Goal: Understand process/instructions

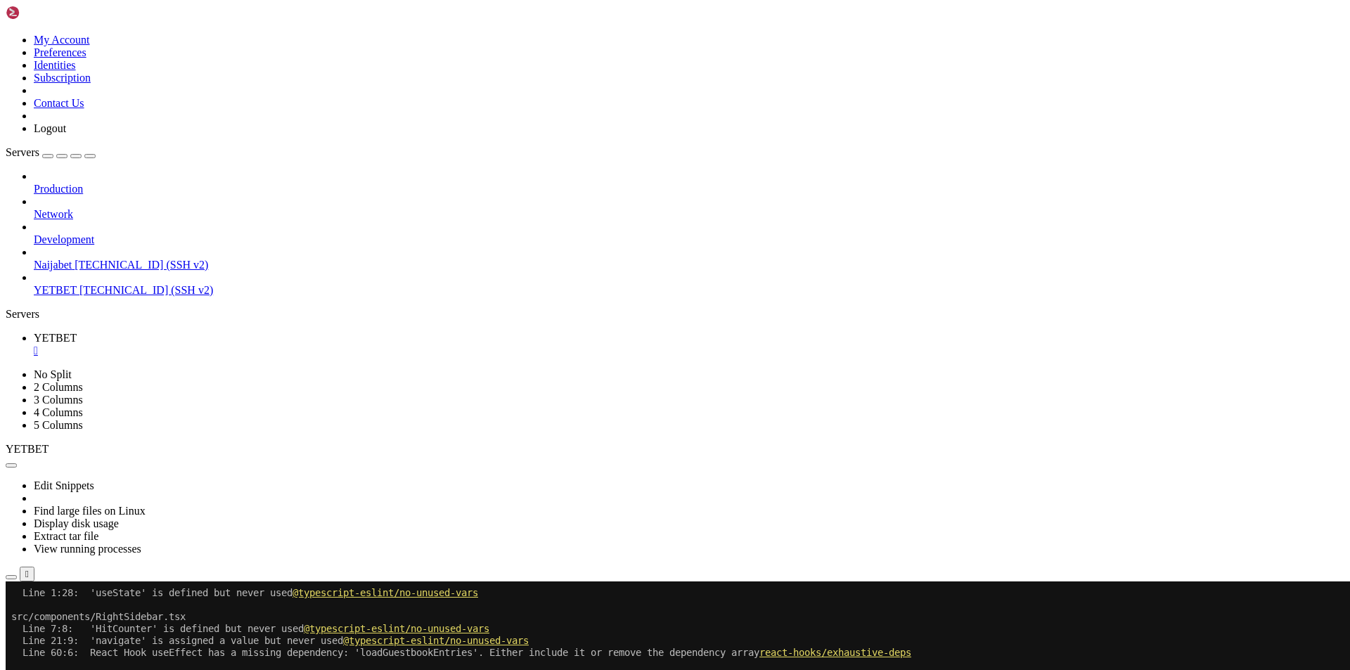
scroll to position [15906, 0]
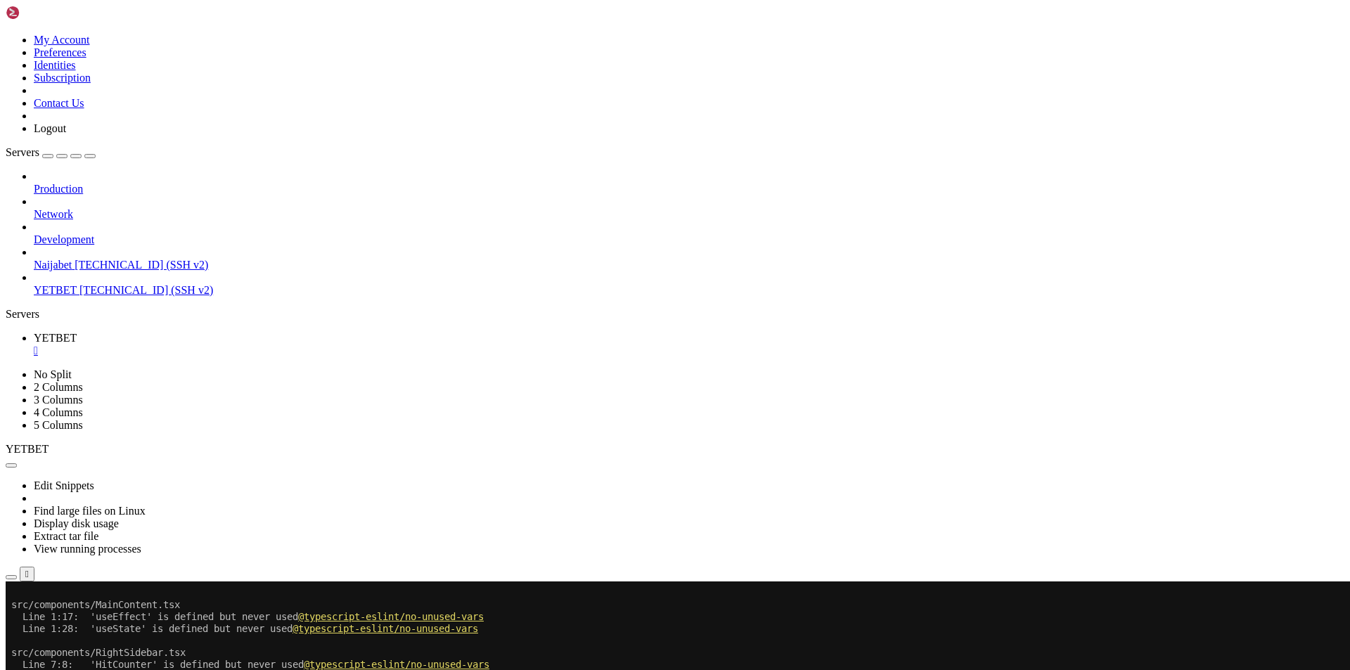
scroll to position [16695, 0]
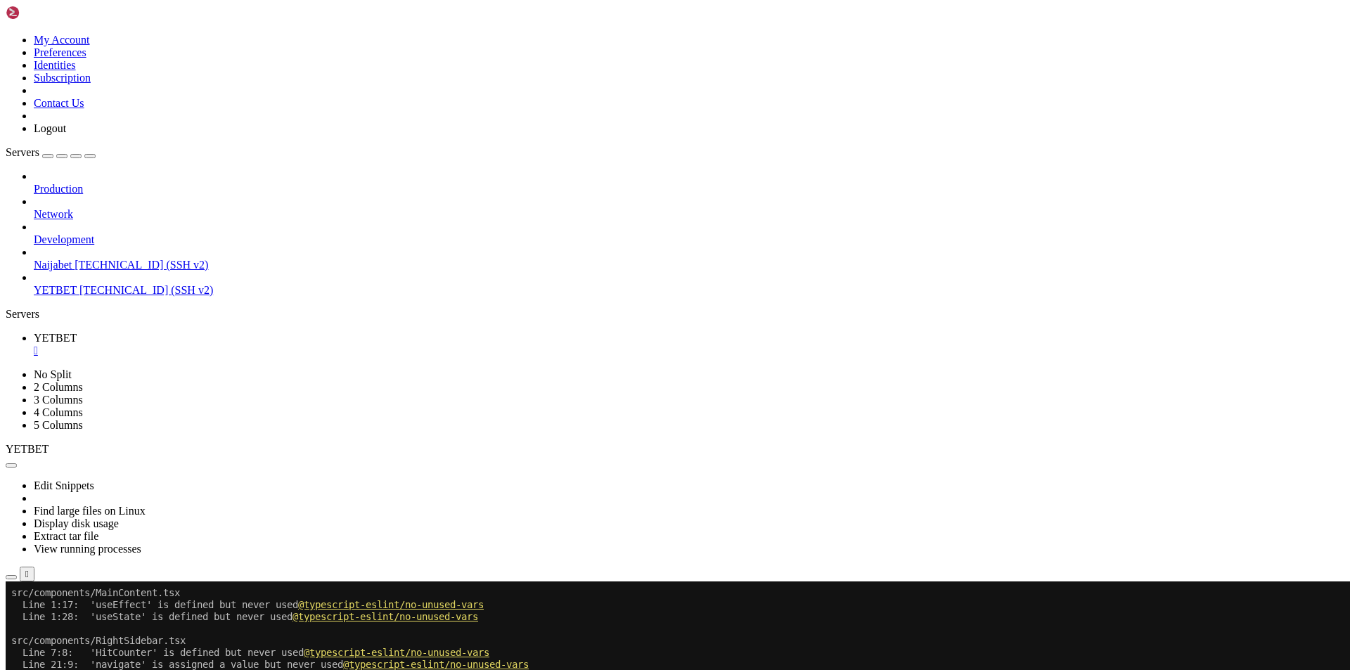
scroll to position [16707, 0]
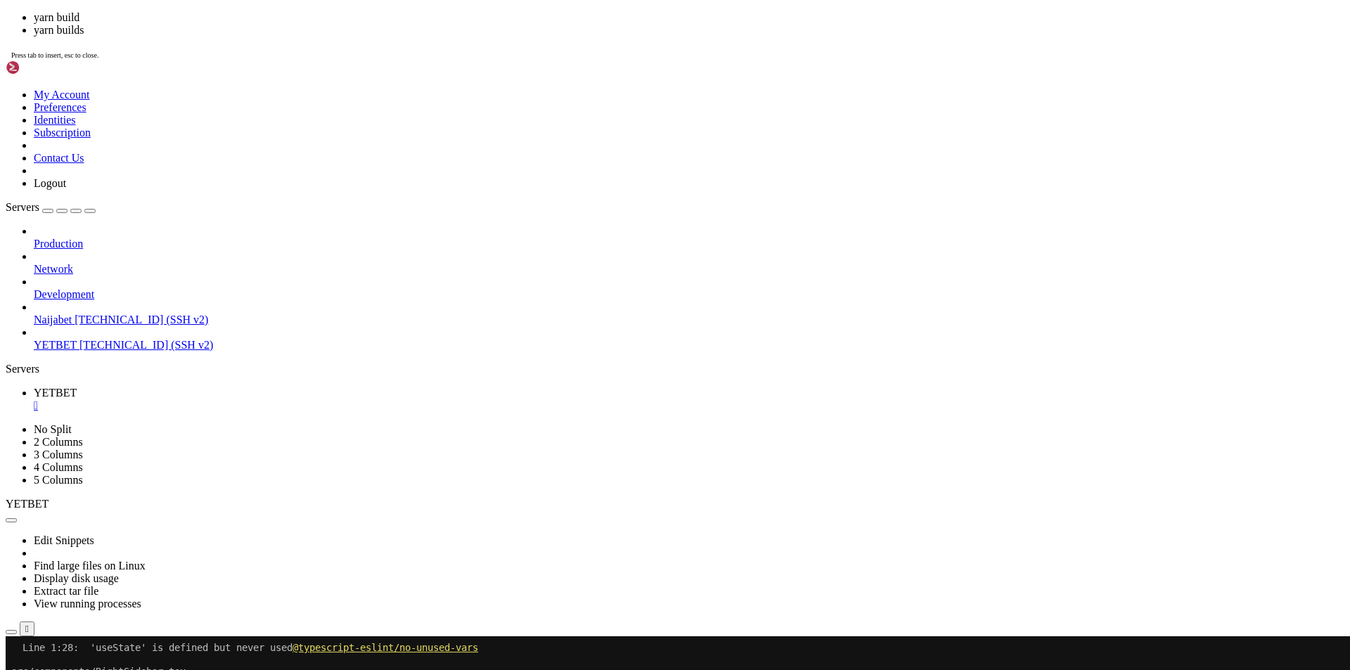
scroll to position [16755, 0]
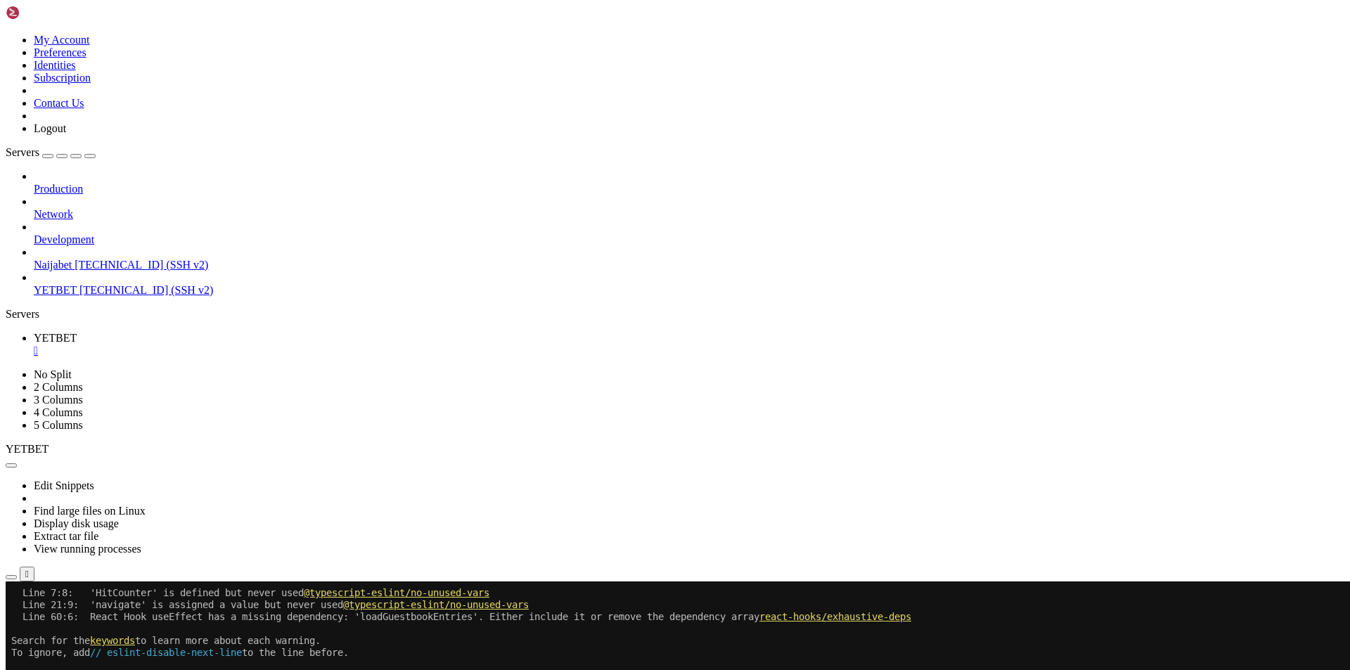
scroll to position [17496, 0]
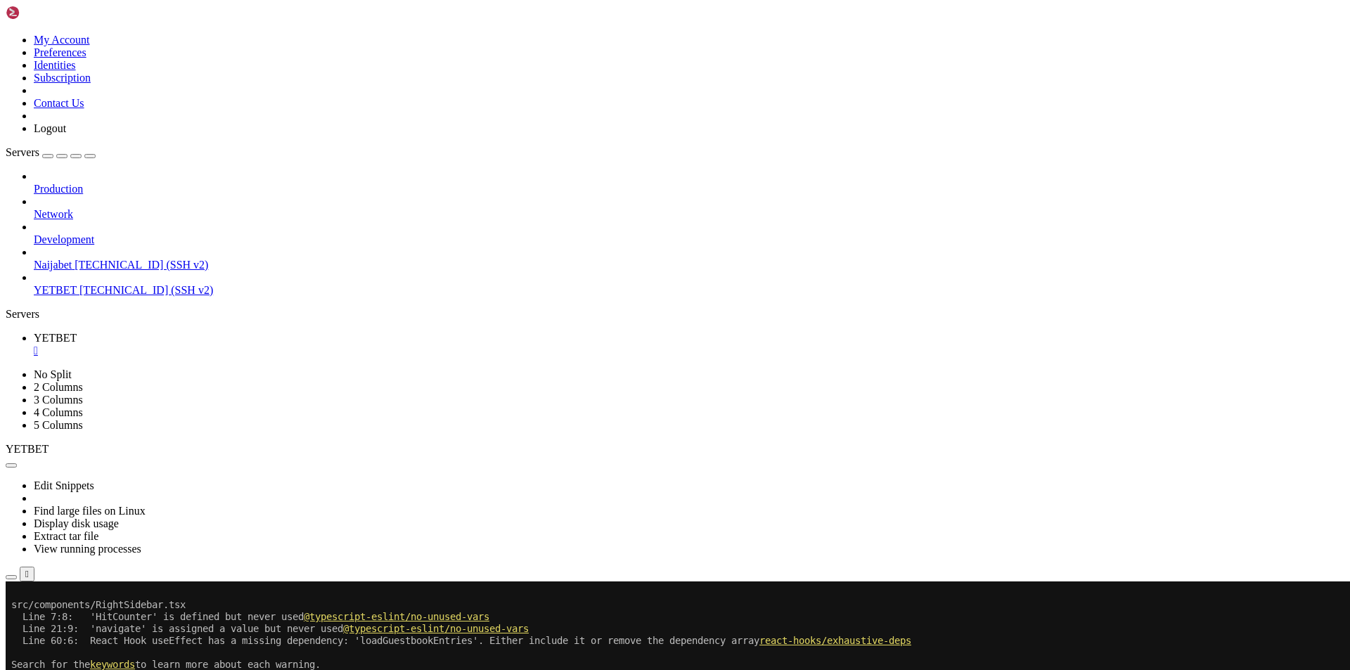
scroll to position [17543, 0]
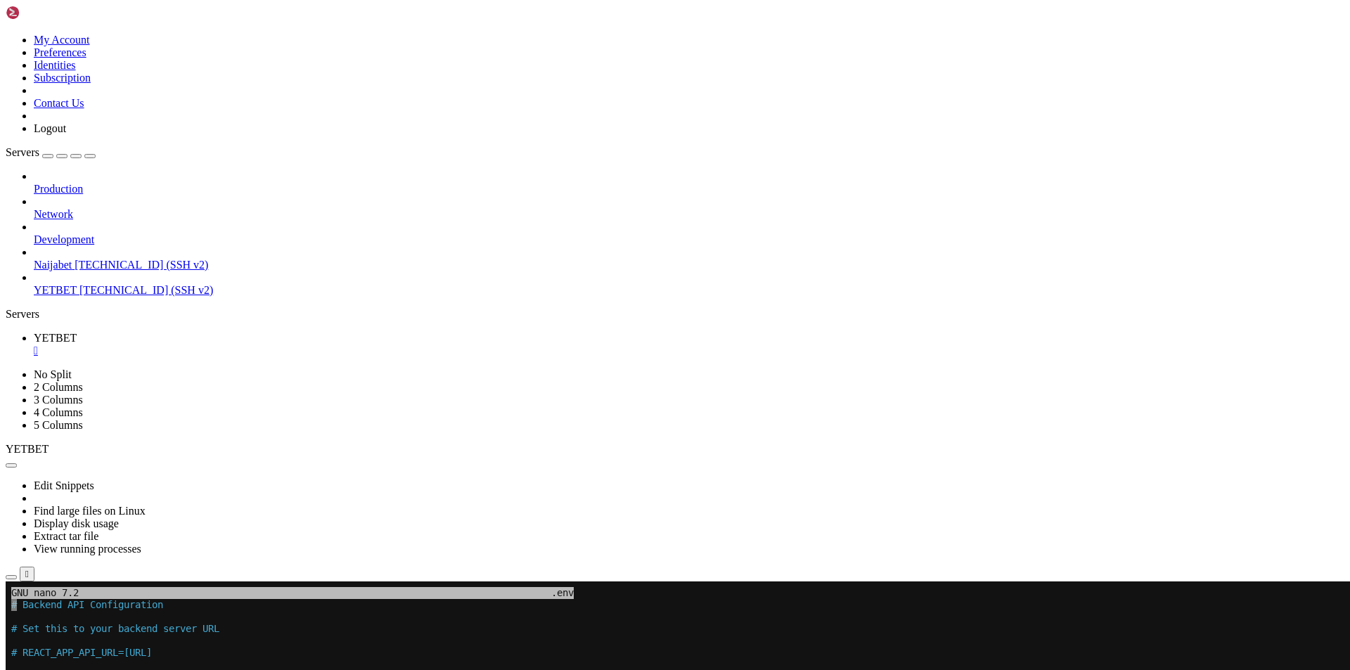
scroll to position [17567, 0]
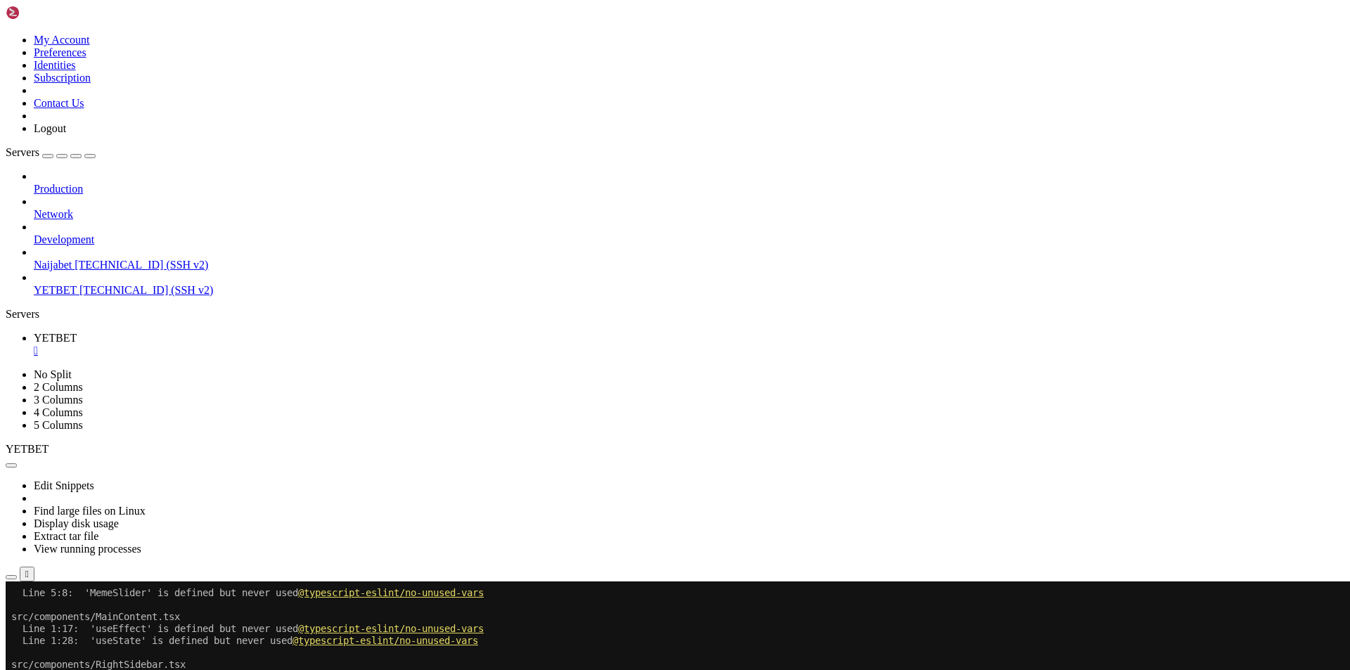
scroll to position [18344, 0]
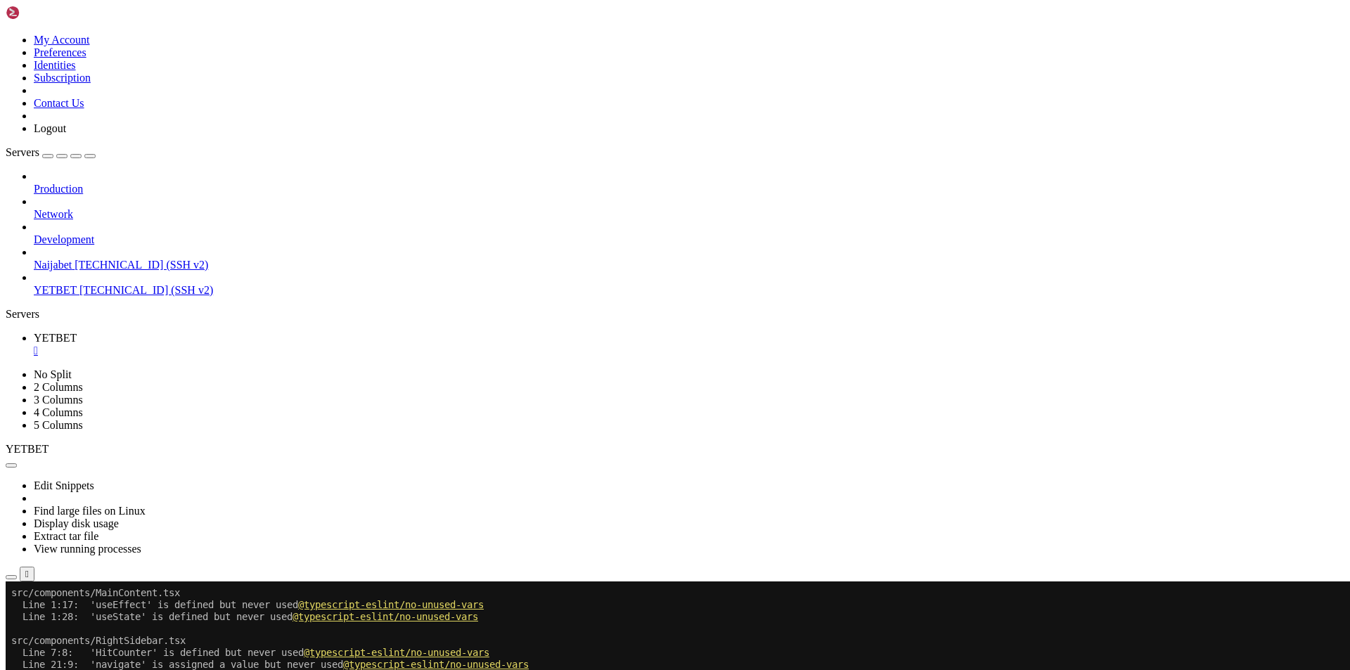
scroll to position [18356, 0]
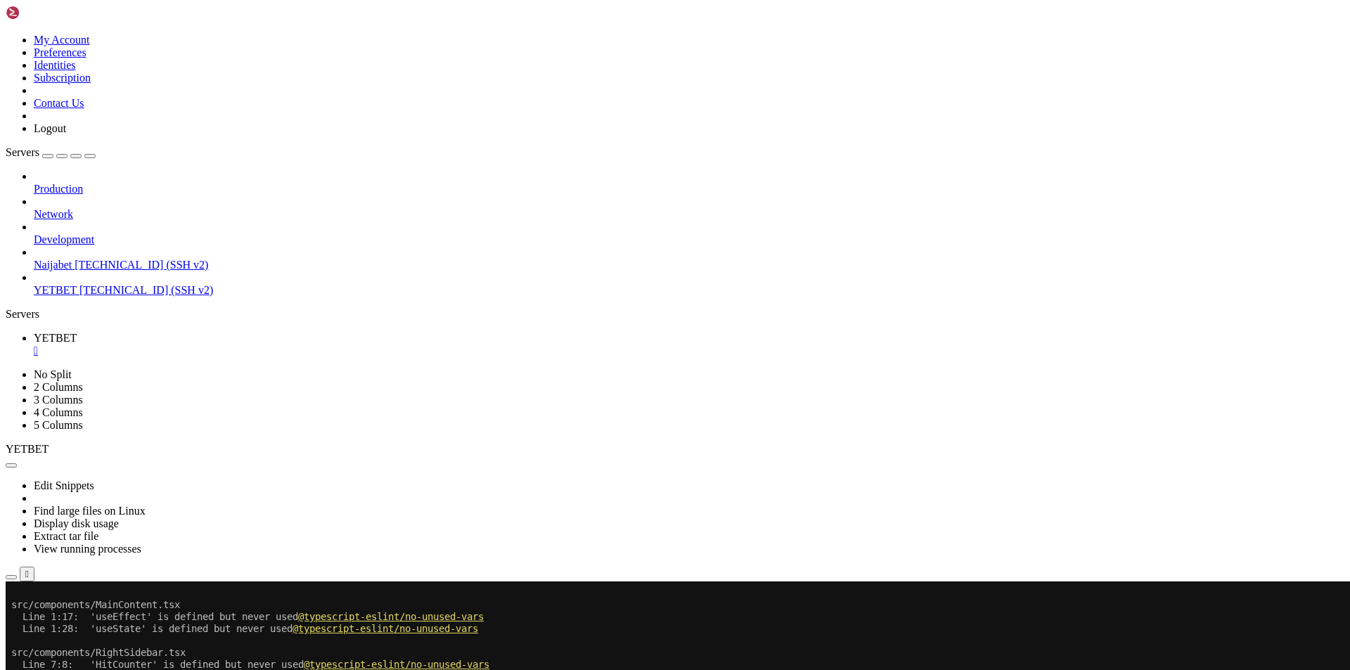
scroll to position [19312, 0]
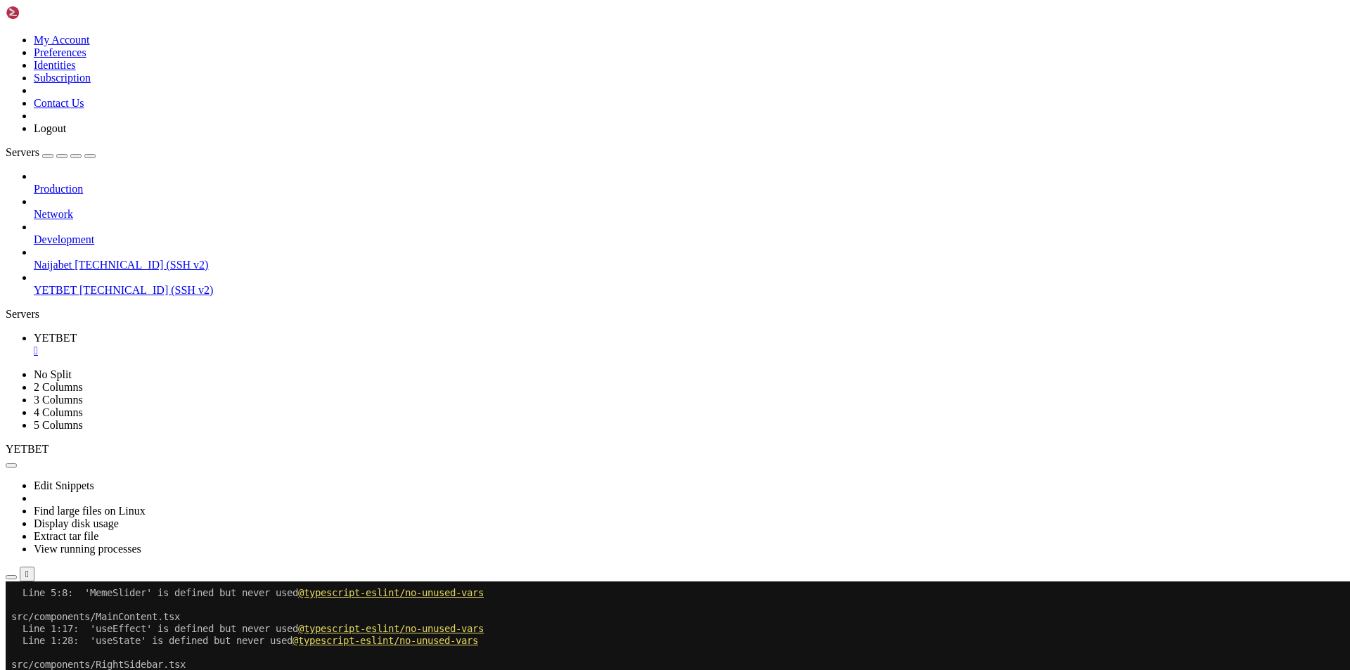
scroll to position [21033, 0]
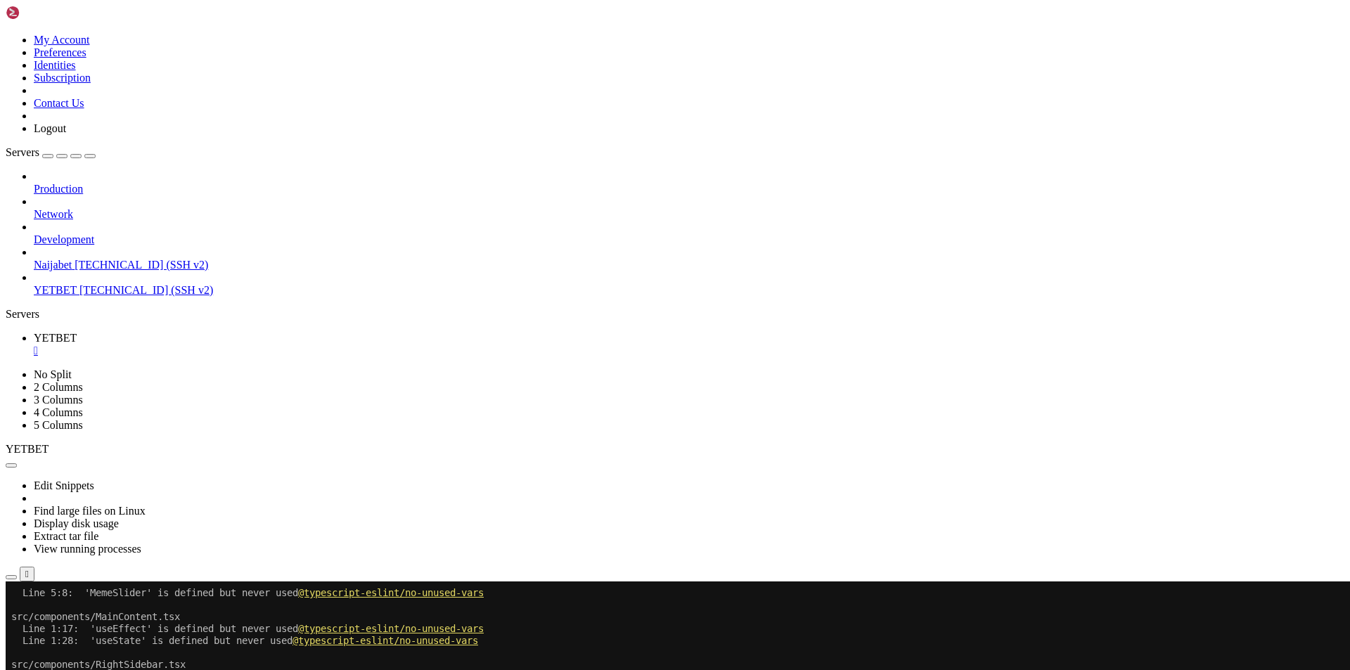
scroll to position [21965, 0]
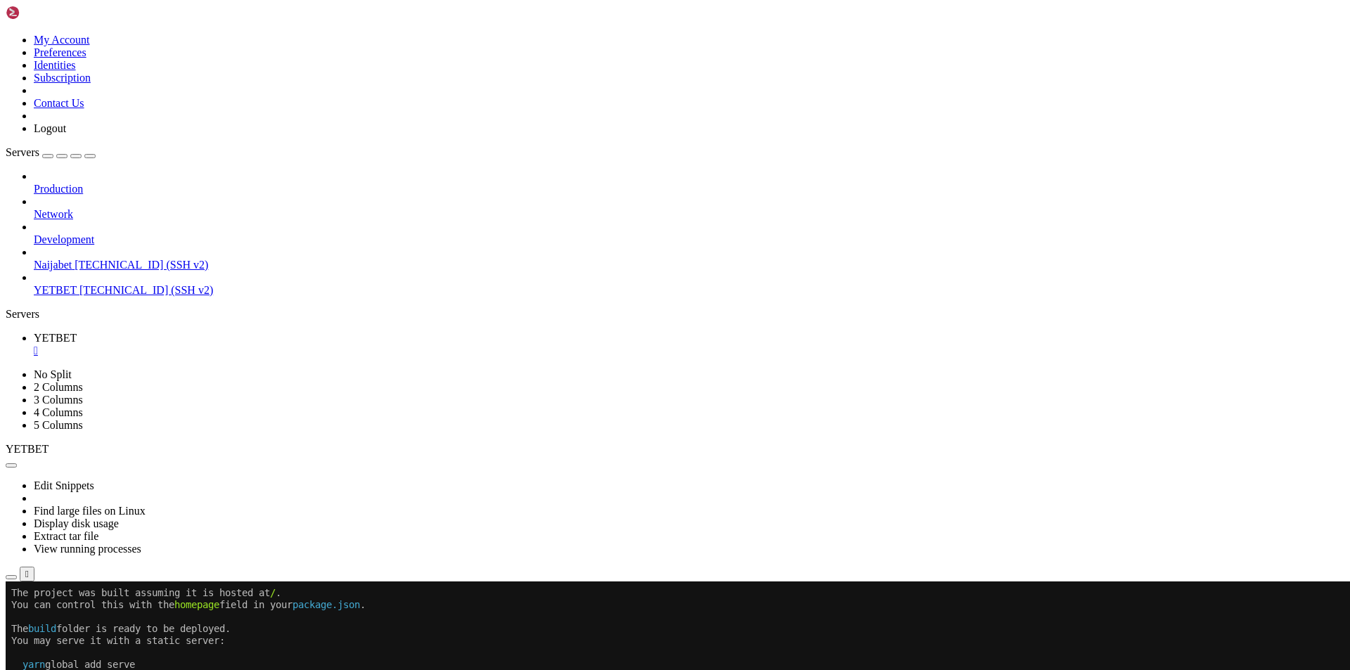
scroll to position [22742, 0]
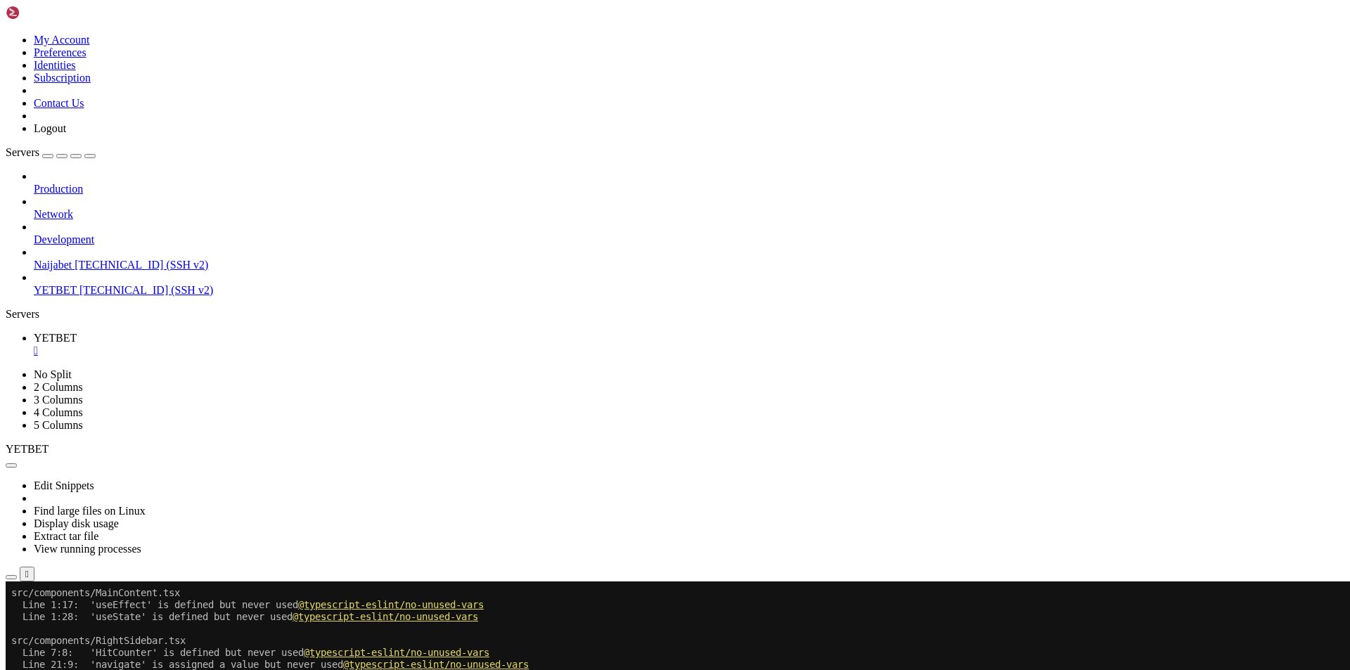
scroll to position [22754, 0]
